Goal: Navigation & Orientation: Go to known website

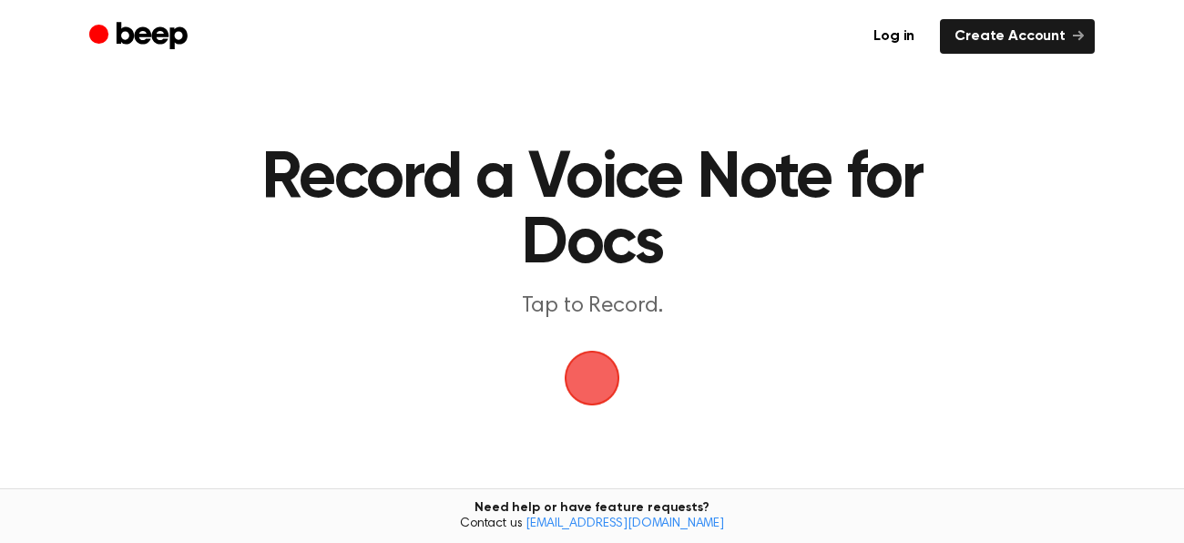
click at [567, 354] on span "button" at bounding box center [592, 377] width 51 height 51
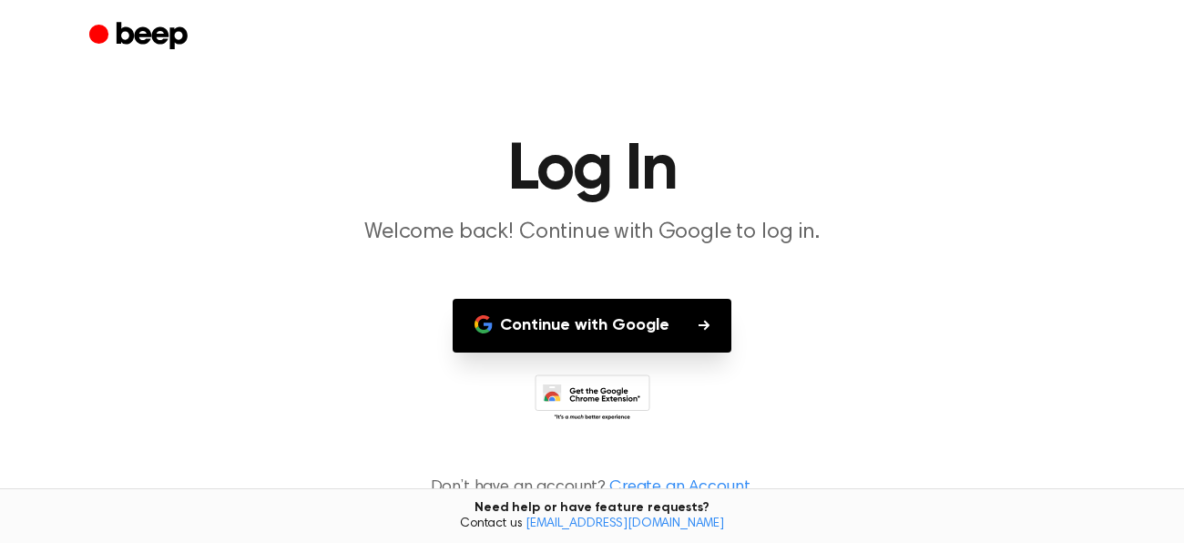
scroll to position [13, 0]
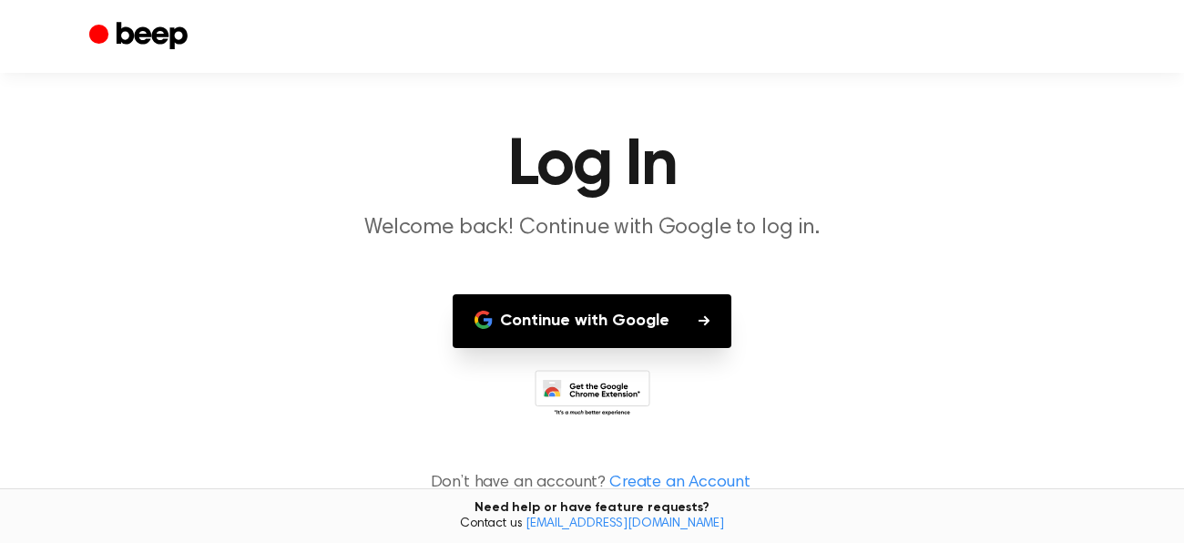
click at [615, 245] on main "Log In Welcome back! Continue with Google to log in. Continue with Google Don’t…" at bounding box center [592, 267] width 1184 height 561
click at [435, 183] on h1 "Log In" at bounding box center [592, 166] width 933 height 66
click at [510, 223] on p "Welcome back! Continue with Google to log in." at bounding box center [592, 228] width 700 height 30
